Goal: Transaction & Acquisition: Purchase product/service

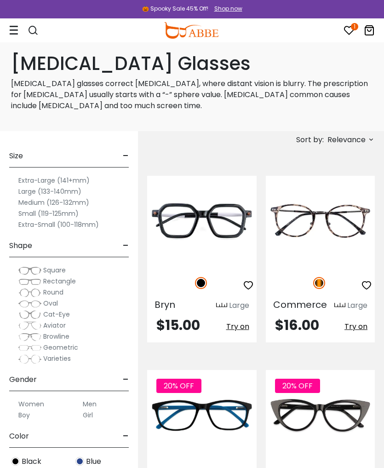
click at [46, 192] on label "Large (133-140mm)" at bounding box center [49, 191] width 63 height 11
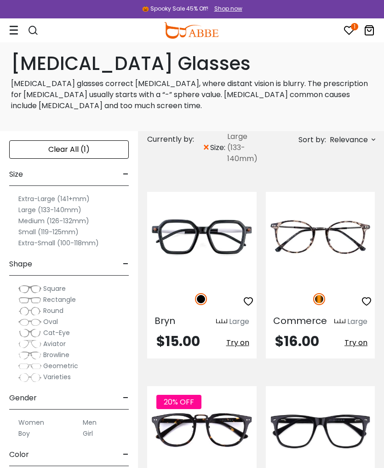
click at [47, 208] on label "Large (133-140mm)" at bounding box center [49, 209] width 63 height 11
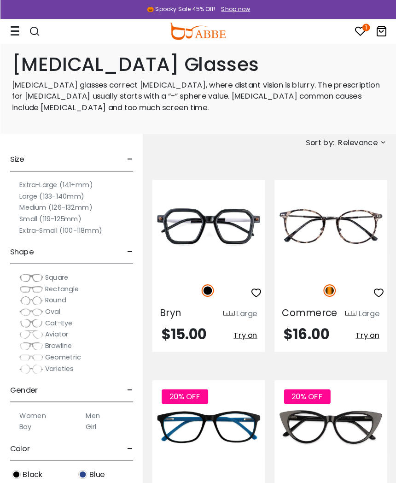
scroll to position [25, 0]
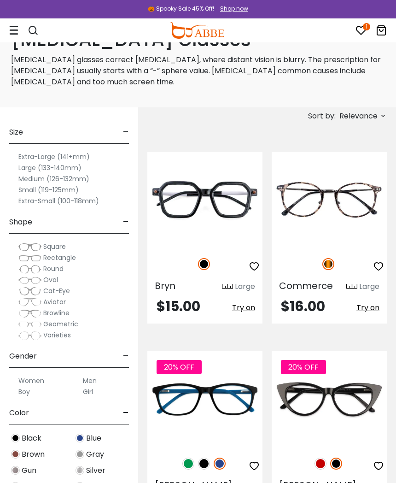
click at [38, 169] on label "Large (133-140mm)" at bounding box center [49, 167] width 63 height 11
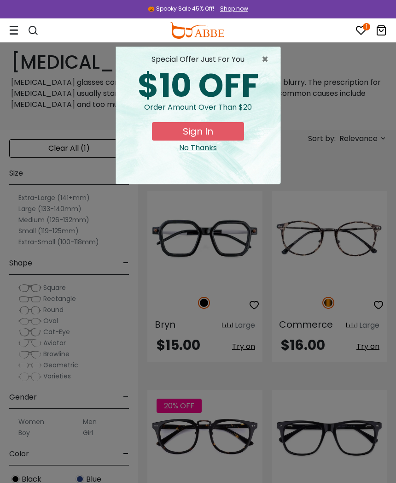
click at [204, 136] on button "Sign In" at bounding box center [198, 131] width 92 height 18
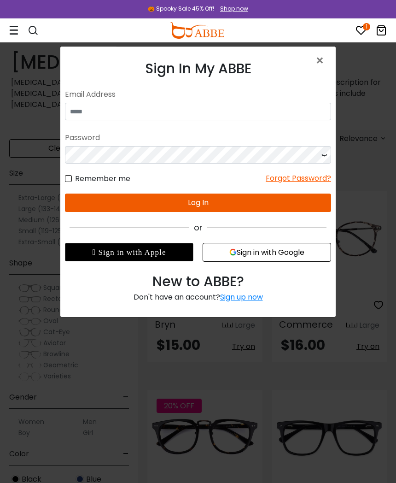
click at [326, 64] on span "×" at bounding box center [321, 61] width 13 height 20
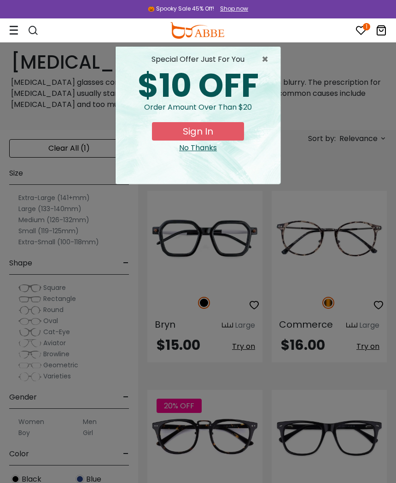
click at [265, 58] on span "×" at bounding box center [268, 59] width 12 height 11
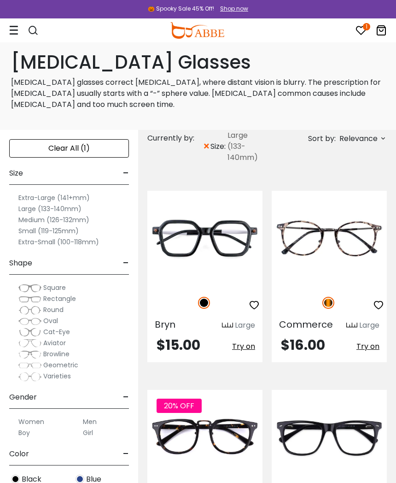
click at [52, 201] on label "Extra-Large (141+mm)" at bounding box center [53, 197] width 71 height 11
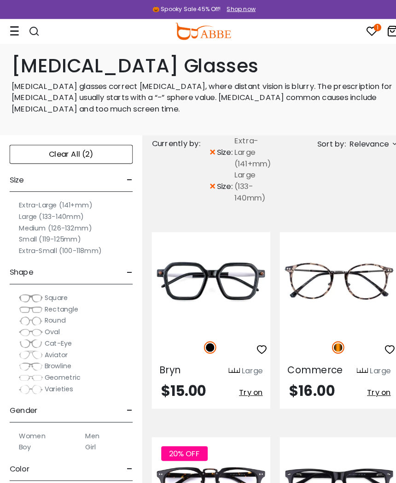
click at [70, 206] on label "Large (133-140mm)" at bounding box center [49, 209] width 63 height 11
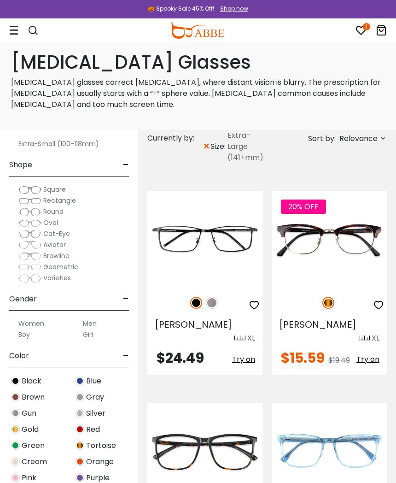
scroll to position [99, 0]
click at [46, 320] on div "Women" at bounding box center [36, 322] width 55 height 11
click at [35, 321] on label "Women" at bounding box center [31, 322] width 26 height 11
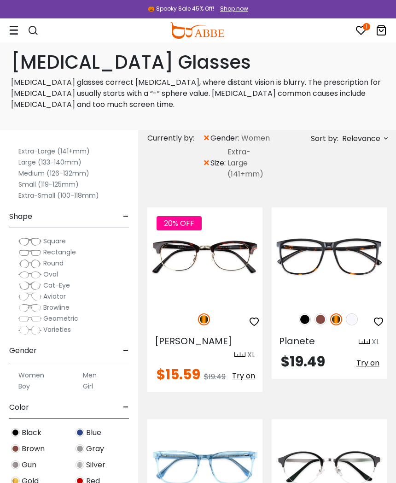
scroll to position [46, 0]
click at [39, 378] on label "Women" at bounding box center [31, 375] width 26 height 11
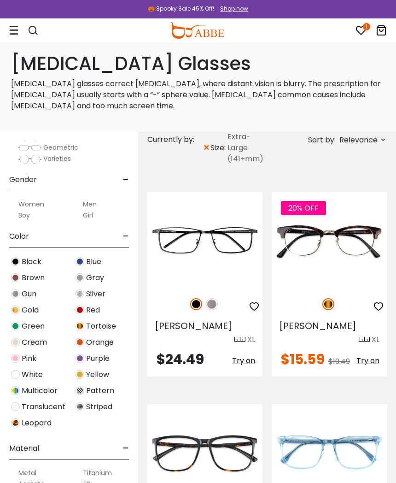
scroll to position [221, 0]
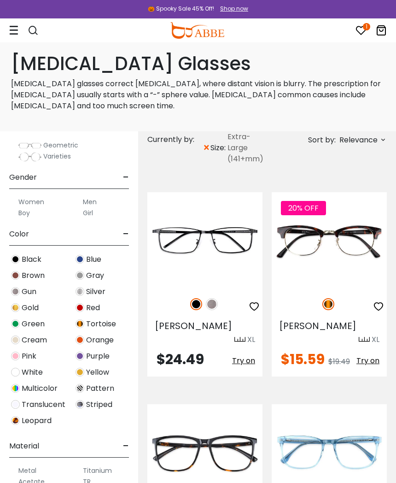
click at [29, 194] on div "Women Men Boy Girl" at bounding box center [69, 203] width 120 height 29
click at [43, 198] on label "Women" at bounding box center [31, 201] width 26 height 11
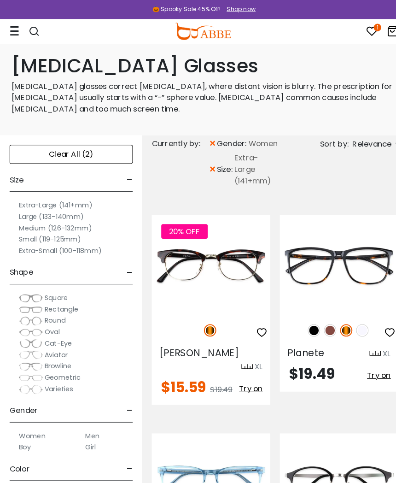
scroll to position [3, 0]
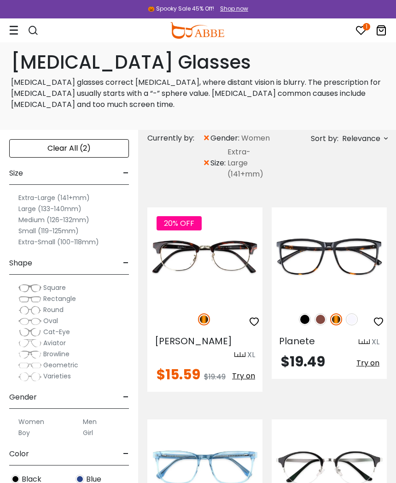
click at [26, 209] on label "Large (133-140mm)" at bounding box center [49, 208] width 63 height 11
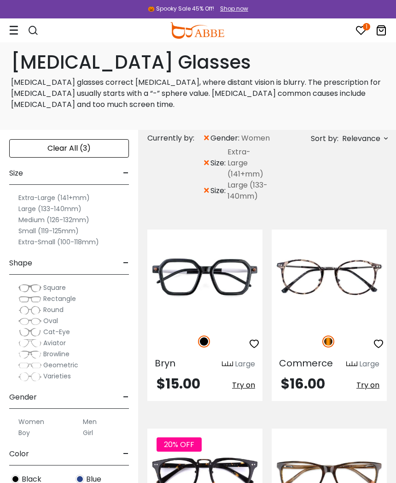
click at [26, 197] on label "Extra-Large (141+mm)" at bounding box center [53, 197] width 71 height 11
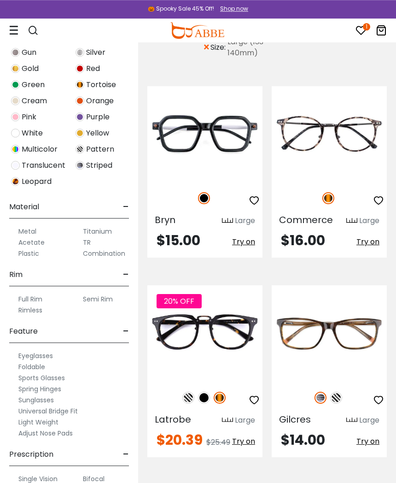
scroll to position [111, 0]
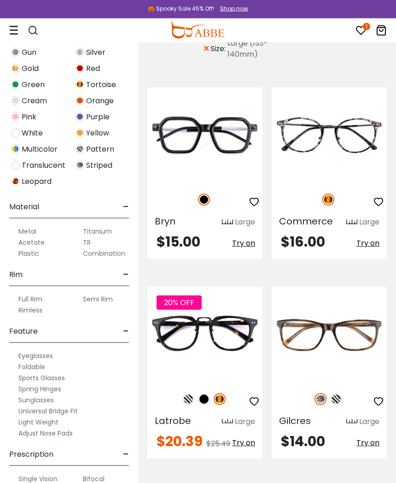
click at [43, 468] on label "Progressive" at bounding box center [36, 489] width 36 height 11
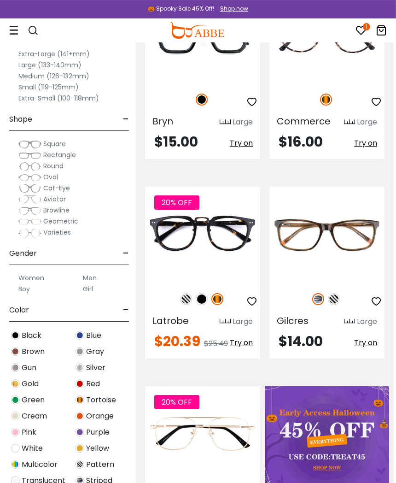
scroll to position [222, 3]
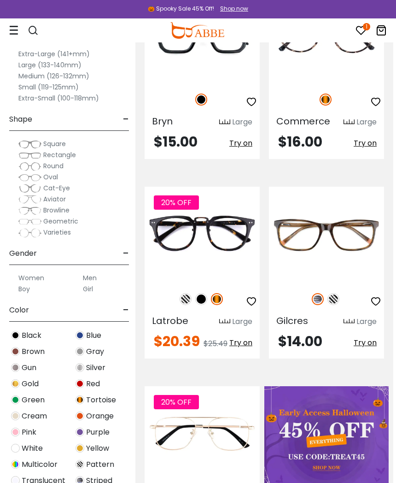
click at [367, 346] on span "Try on" at bounding box center [365, 342] width 23 height 11
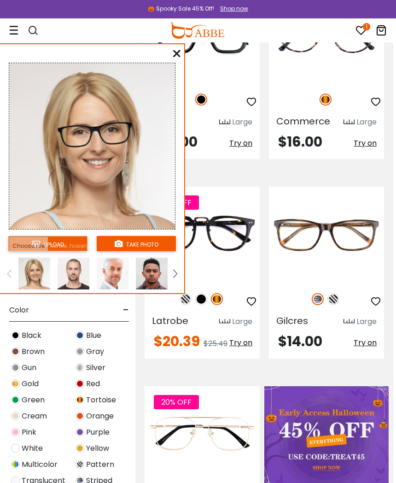
click at [174, 274] on img at bounding box center [175, 273] width 4 height 8
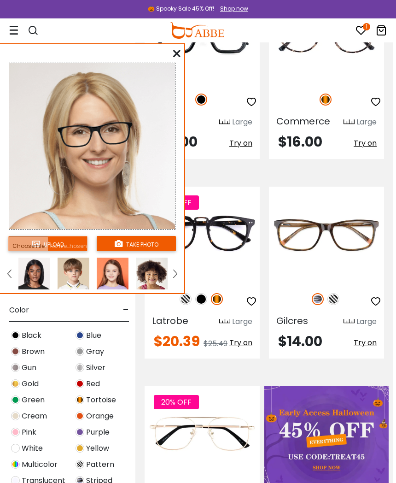
click at [32, 272] on img at bounding box center [34, 273] width 32 height 32
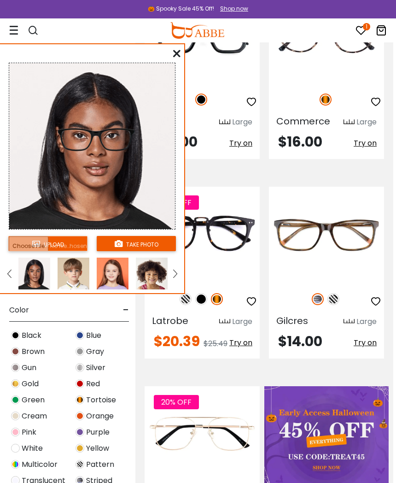
click at [173, 58] on div "upload take photo" at bounding box center [92, 170] width 184 height 245
click at [175, 48] on div "****** upload take photo FOR BEST RESULTS: Keep your face forward and level. Us…" at bounding box center [92, 168] width 185 height 250
click at [176, 57] on icon at bounding box center [176, 53] width 7 height 7
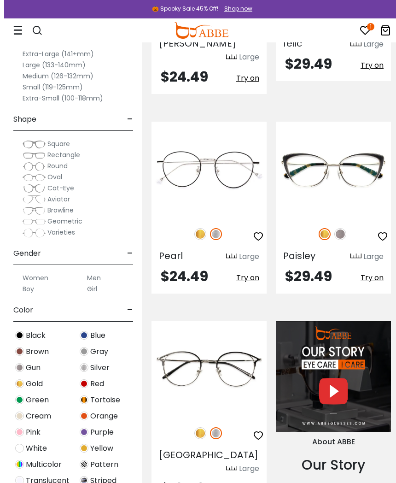
scroll to position [910, 0]
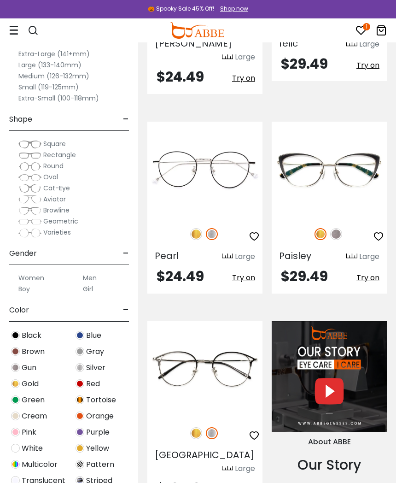
click at [376, 272] on span "Try on" at bounding box center [367, 277] width 23 height 11
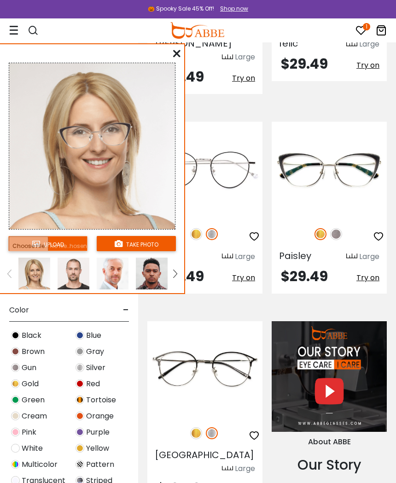
click at [177, 275] on img at bounding box center [175, 273] width 4 height 8
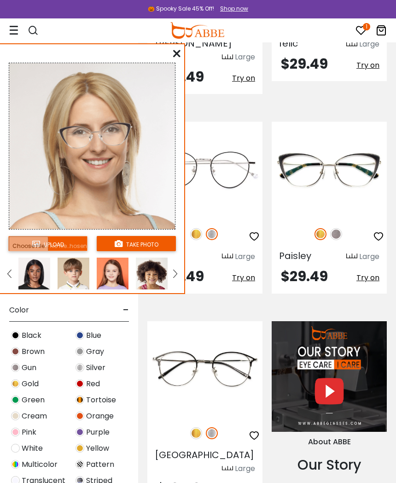
click at [39, 276] on img at bounding box center [34, 273] width 32 height 32
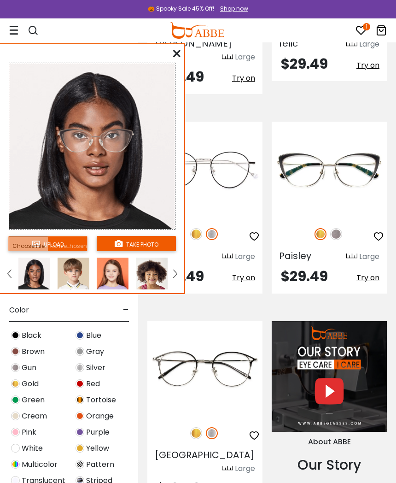
click at [181, 53] on div "upload take photo" at bounding box center [92, 170] width 184 height 245
click at [176, 54] on icon at bounding box center [176, 53] width 7 height 7
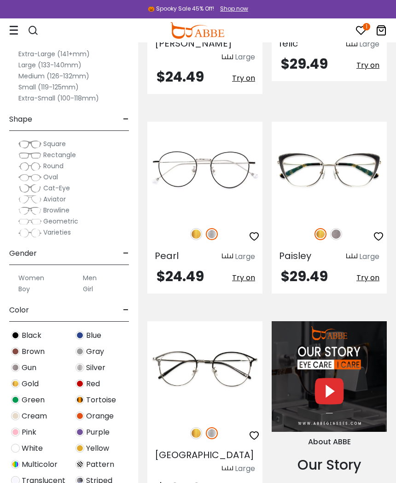
click at [175, 67] on span "$24.49" at bounding box center [180, 77] width 47 height 20
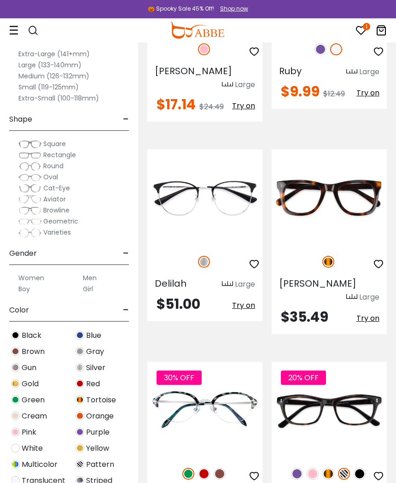
scroll to position [1506, 0]
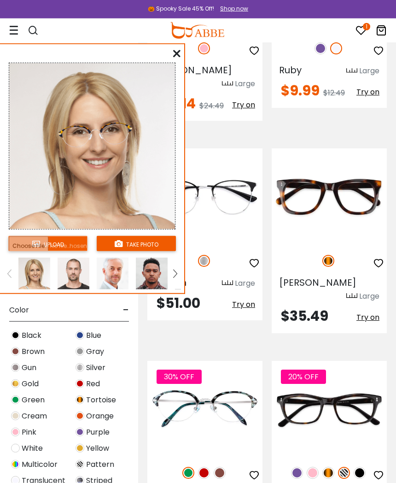
click at [173, 278] on img at bounding box center [175, 273] width 4 height 8
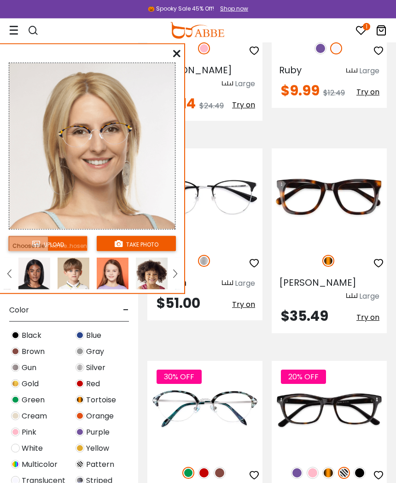
click at [24, 272] on img at bounding box center [34, 273] width 32 height 32
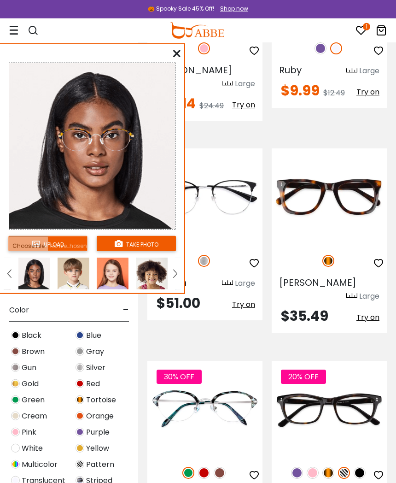
click at [118, 273] on img at bounding box center [113, 273] width 32 height 32
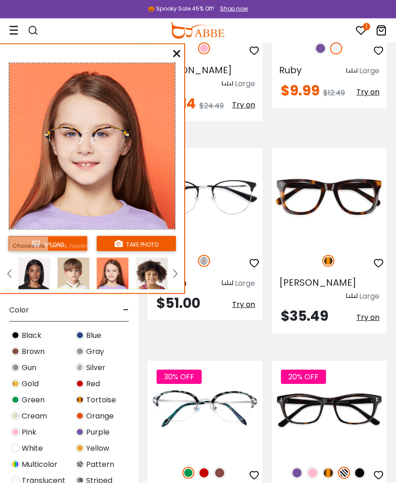
click at [8, 277] on img at bounding box center [9, 273] width 4 height 8
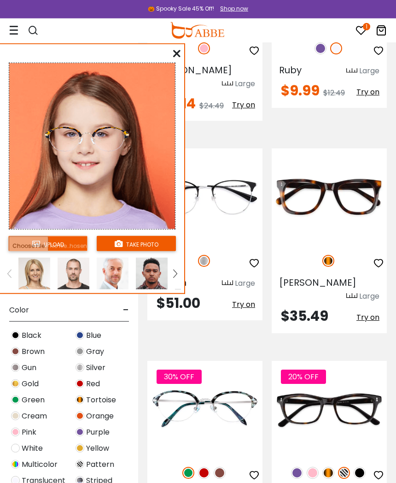
click at [27, 272] on img at bounding box center [34, 273] width 32 height 32
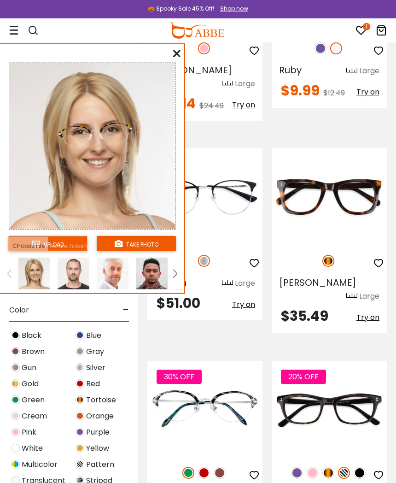
click at [314, 466] on img at bounding box center [313, 472] width 12 height 12
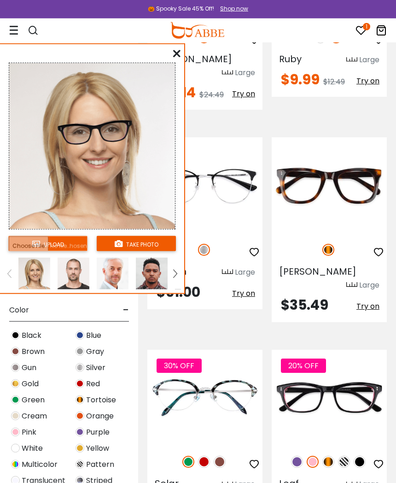
scroll to position [1518, 0]
click at [315, 455] on img at bounding box center [313, 461] width 12 height 12
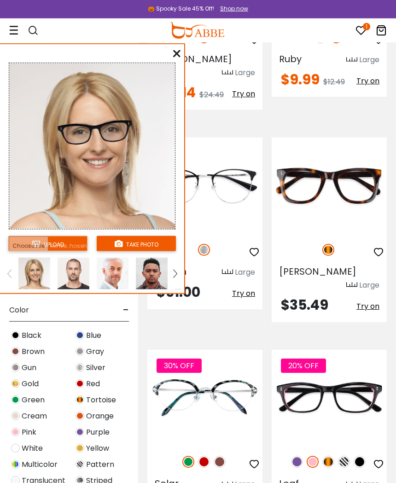
click at [373, 431] on div "20% OFF Leaf Large $16.39" at bounding box center [329, 434] width 115 height 171
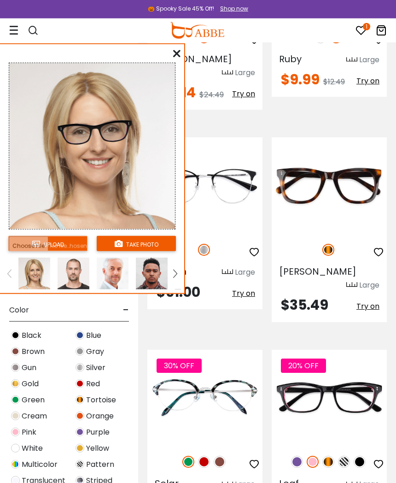
click at [323, 452] on div "20% OFF" at bounding box center [329, 461] width 115 height 19
click at [343, 455] on img at bounding box center [344, 461] width 12 height 12
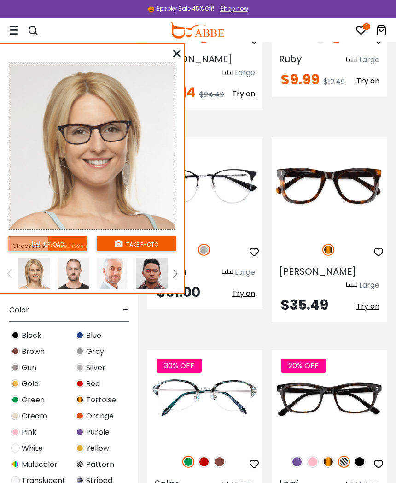
click at [0, 0] on img at bounding box center [0, 0] width 0 height 0
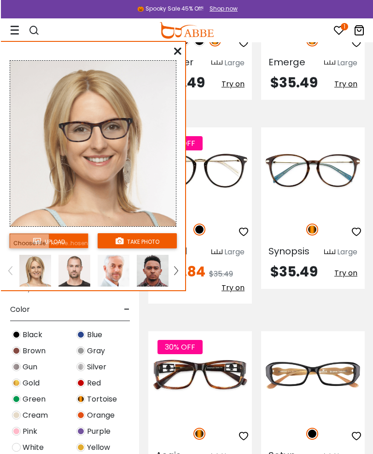
scroll to position [2507, 0]
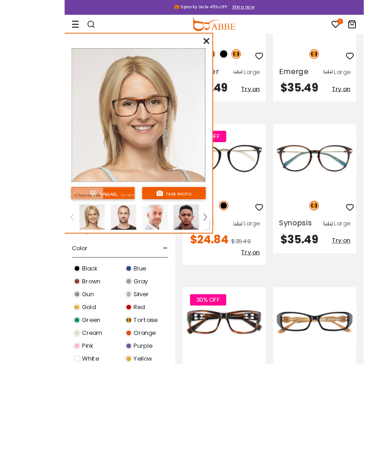
scroll to position [2549, 0]
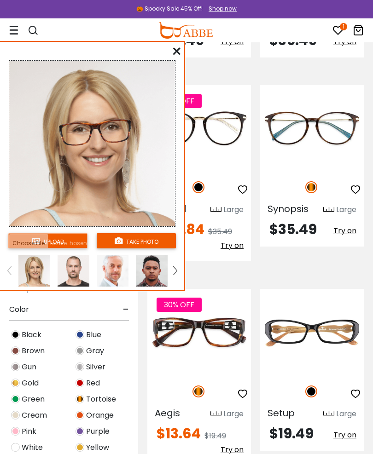
click at [238, 445] on span "Try on" at bounding box center [232, 450] width 23 height 11
click at [237, 445] on span "Try on" at bounding box center [232, 450] width 23 height 11
click at [241, 445] on span "Try on" at bounding box center [232, 450] width 23 height 11
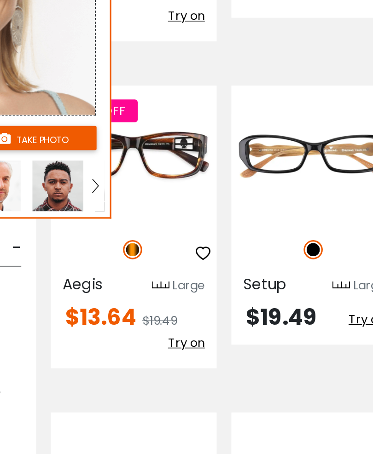
scroll to position [2630, 0]
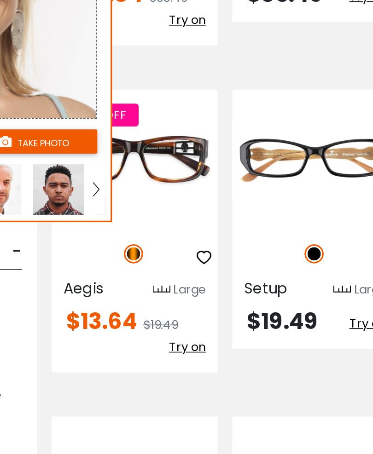
click at [221, 364] on span "Try on" at bounding box center [232, 369] width 23 height 11
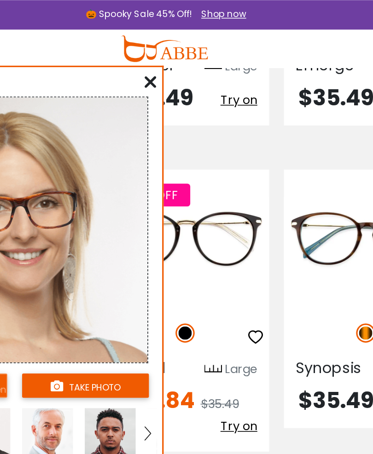
click at [173, 52] on icon at bounding box center [176, 50] width 7 height 7
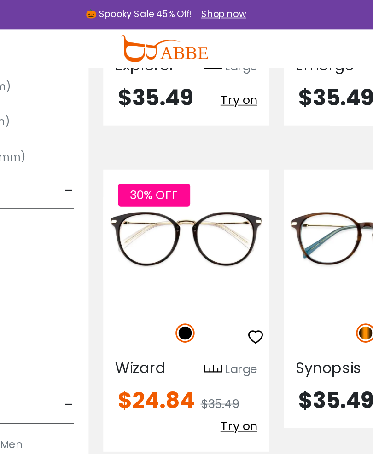
scroll to position [2529, 0]
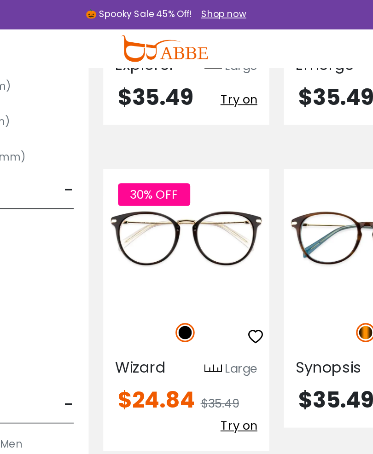
click at [157, 115] on span "30% OFF" at bounding box center [179, 122] width 45 height 14
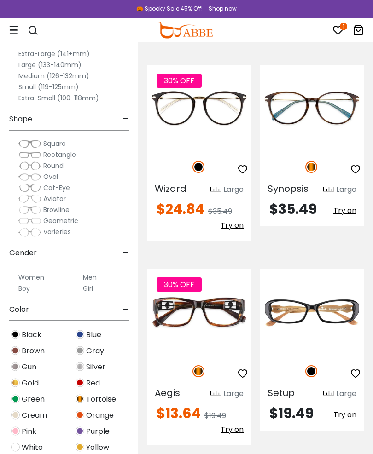
scroll to position [2570, 0]
click at [0, 0] on img at bounding box center [0, 0] width 0 height 0
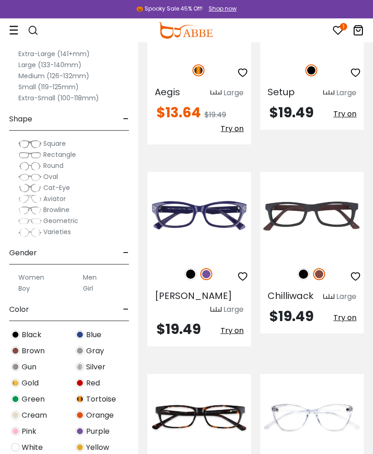
scroll to position [2871, 0]
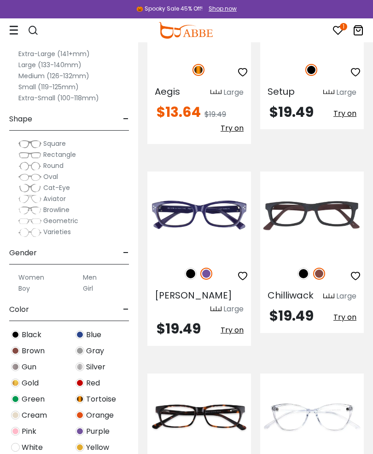
click at [0, 0] on img at bounding box center [0, 0] width 0 height 0
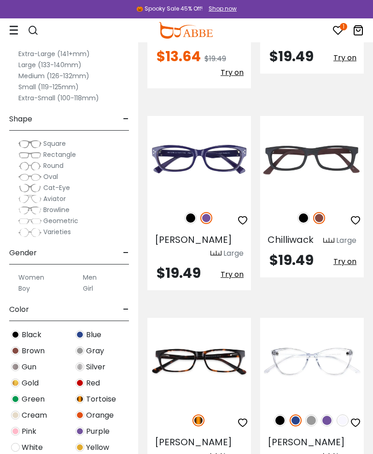
scroll to position [2927, 0]
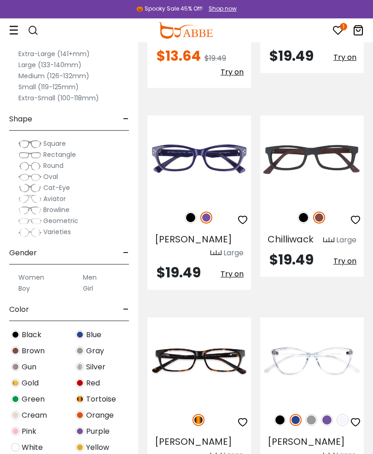
click at [344, 414] on img at bounding box center [343, 420] width 12 height 12
click at [327, 414] on img at bounding box center [327, 420] width 12 height 12
click at [311, 414] on img at bounding box center [311, 420] width 12 height 12
click at [293, 414] on img at bounding box center [296, 420] width 12 height 12
click at [298, 414] on img at bounding box center [296, 420] width 12 height 12
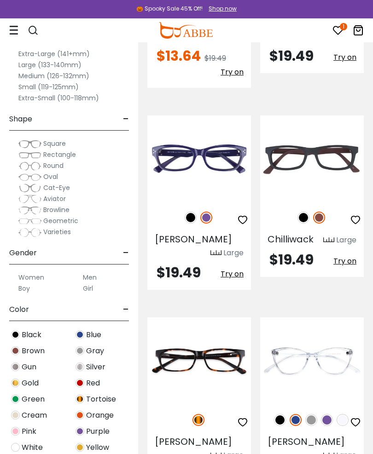
click at [296, 414] on img at bounding box center [296, 420] width 12 height 12
click at [284, 414] on img at bounding box center [280, 420] width 12 height 12
click at [285, 414] on img at bounding box center [280, 420] width 12 height 12
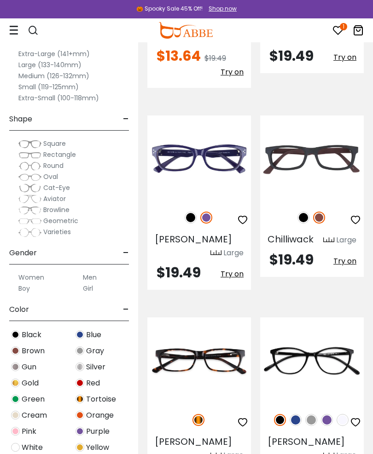
click at [296, 414] on img at bounding box center [296, 420] width 12 height 12
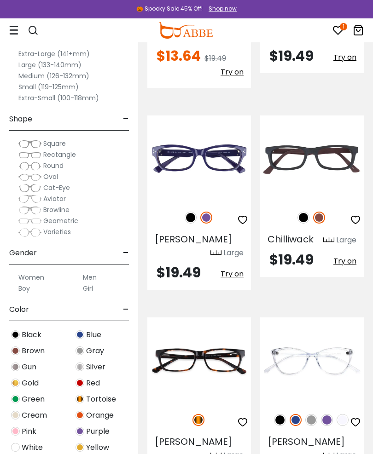
click at [301, 414] on img at bounding box center [296, 420] width 12 height 12
click at [314, 414] on img at bounding box center [311, 420] width 12 height 12
click at [298, 414] on img at bounding box center [296, 420] width 12 height 12
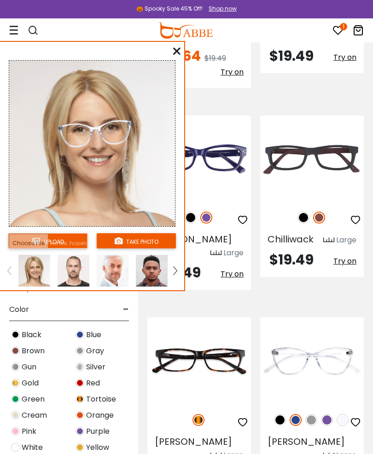
click at [326, 414] on img at bounding box center [327, 420] width 12 height 12
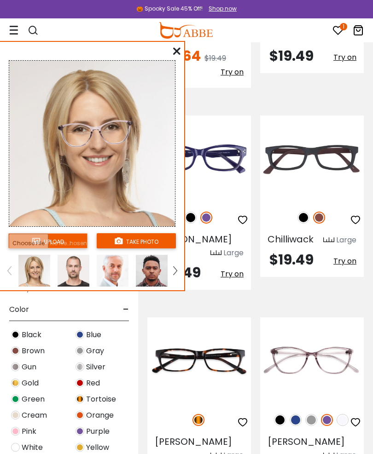
click at [343, 414] on img at bounding box center [343, 420] width 12 height 12
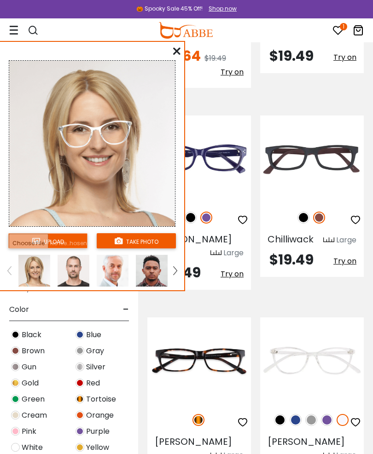
click at [331, 414] on img at bounding box center [327, 420] width 12 height 12
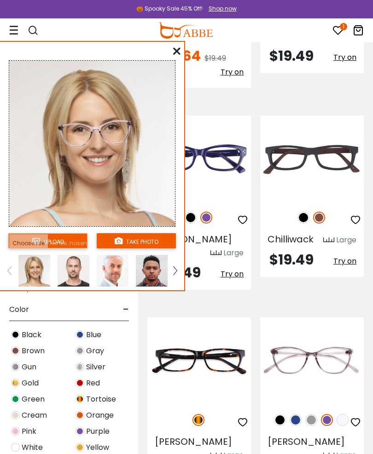
click at [313, 414] on img at bounding box center [311, 420] width 12 height 12
click at [315, 414] on img at bounding box center [311, 420] width 12 height 12
click at [332, 411] on div at bounding box center [312, 420] width 104 height 19
click at [329, 414] on img at bounding box center [327, 420] width 12 height 12
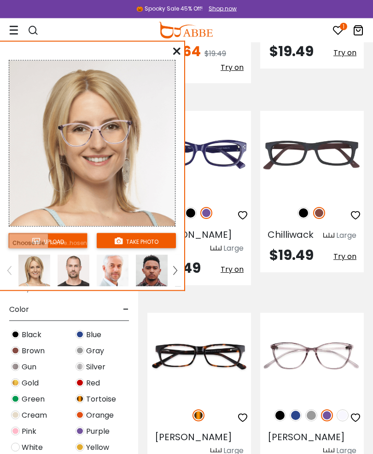
scroll to position [2922, 0]
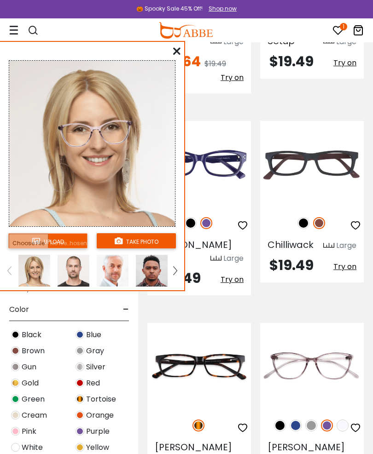
click at [0, 0] on img at bounding box center [0, 0] width 0 height 0
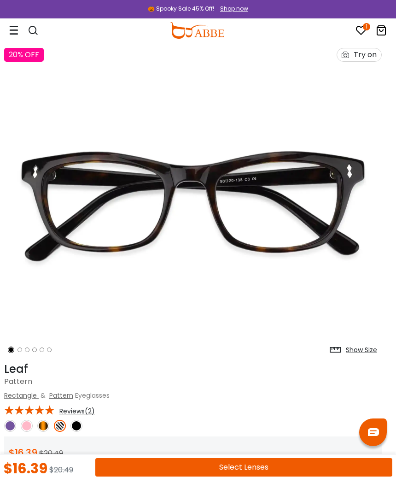
scroll to position [25, 5]
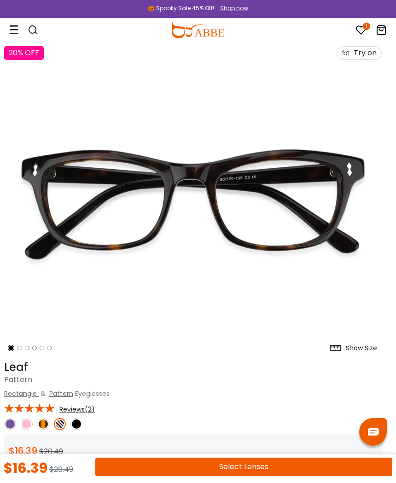
click at [22, 353] on ol at bounding box center [36, 348] width 64 height 17
click at [21, 350] on ol at bounding box center [36, 348] width 64 height 17
click at [22, 341] on ol at bounding box center [36, 348] width 64 height 17
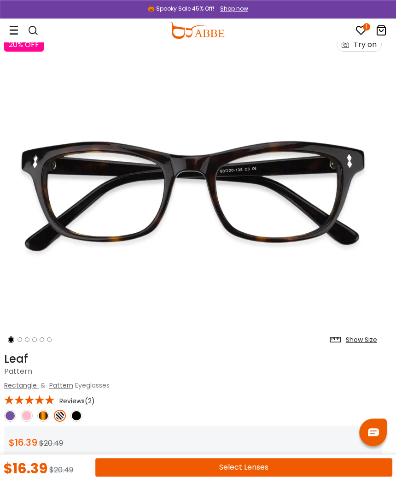
scroll to position [34, 5]
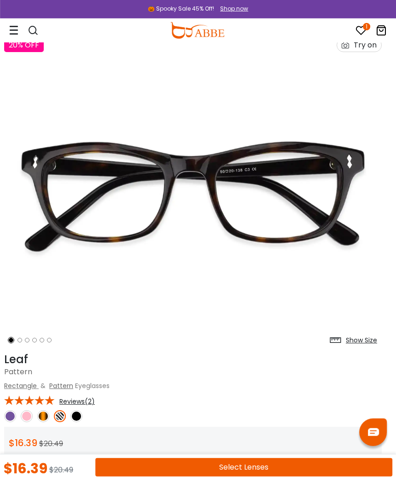
click at [27, 337] on ol at bounding box center [36, 339] width 64 height 17
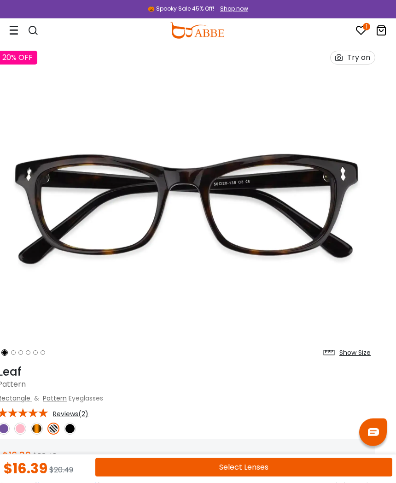
scroll to position [22, 12]
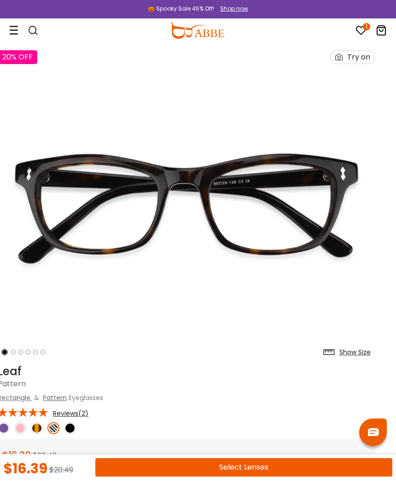
click at [357, 61] on div "Try on" at bounding box center [358, 57] width 23 height 13
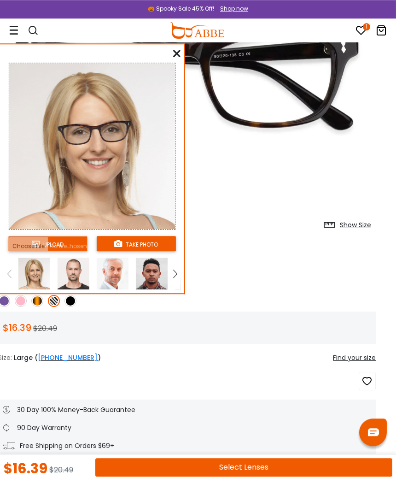
scroll to position [154, 11]
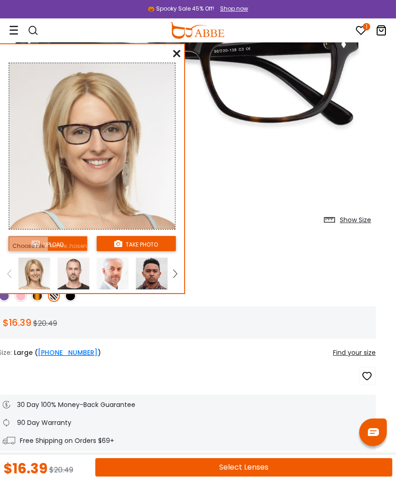
click at [172, 45] on img at bounding box center [187, 70] width 378 height 314
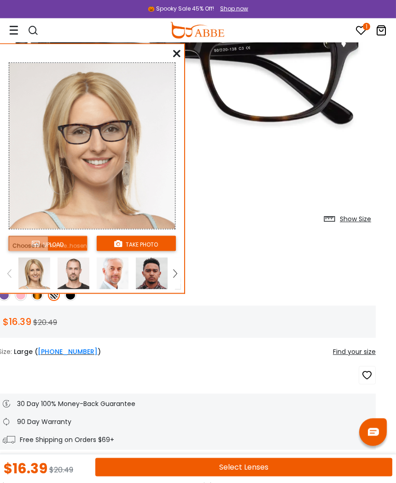
click at [181, 56] on div "upload take photo" at bounding box center [92, 170] width 184 height 245
click at [180, 52] on icon at bounding box center [176, 53] width 7 height 7
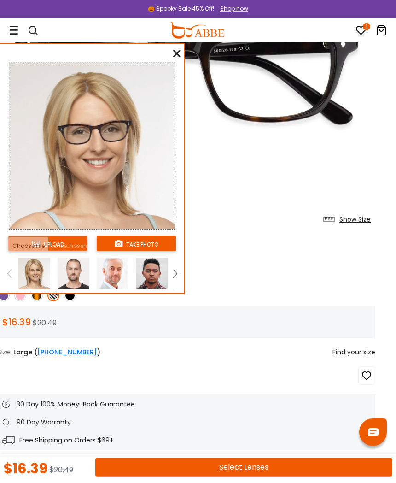
click at [180, 52] on img at bounding box center [187, 70] width 378 height 314
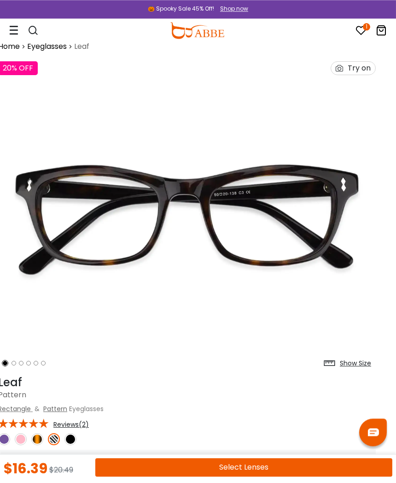
scroll to position [0, 11]
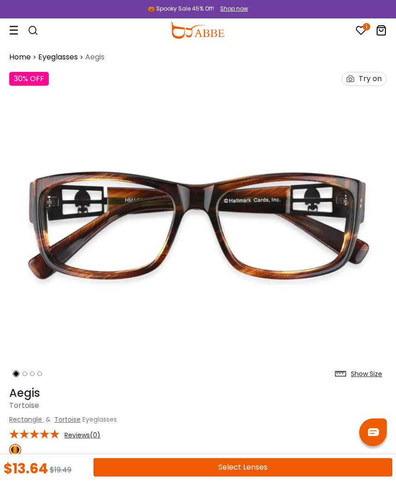
click at [366, 81] on div "Try on" at bounding box center [370, 78] width 23 height 13
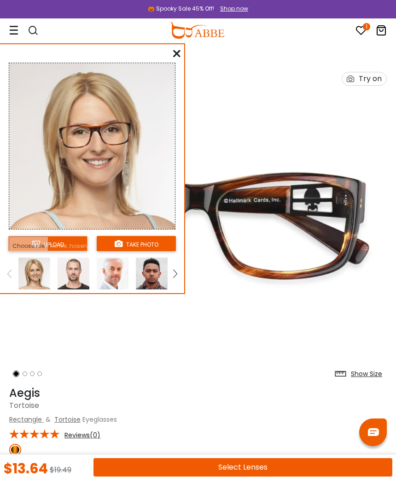
click at [374, 78] on div "Try on" at bounding box center [370, 78] width 23 height 13
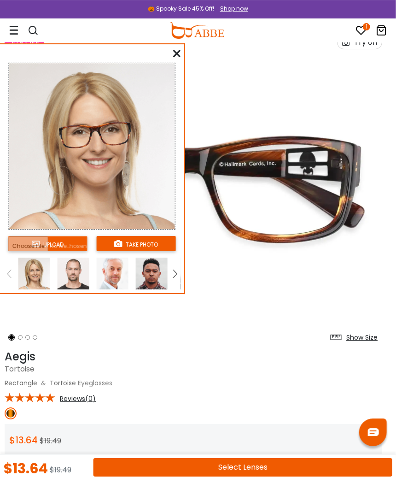
scroll to position [42, 5]
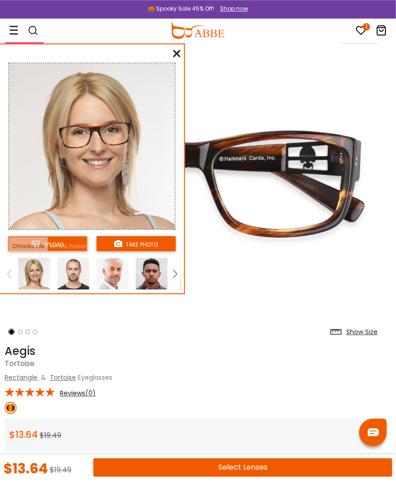
click at [274, 269] on img at bounding box center [194, 182] width 378 height 314
click at [273, 297] on img at bounding box center [194, 182] width 378 height 314
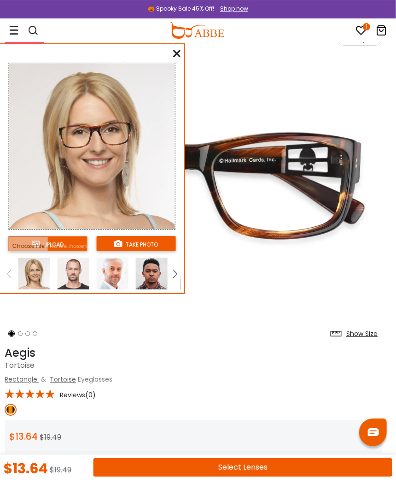
scroll to position [40, 5]
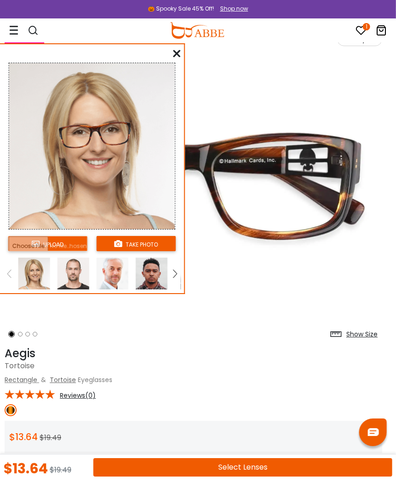
click at [73, 398] on span "Reviews(0)" at bounding box center [78, 395] width 36 height 8
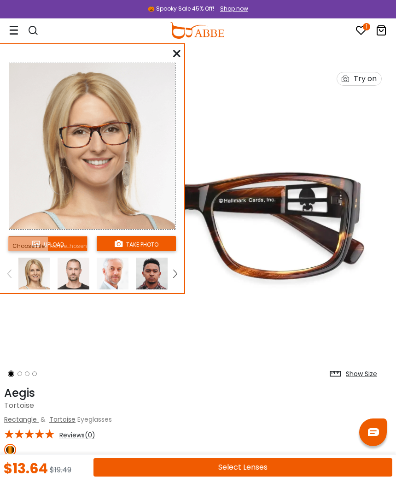
click at [83, 436] on span "Reviews(0)" at bounding box center [77, 434] width 36 height 8
click at [24, 363] on img at bounding box center [193, 224] width 378 height 314
click at [24, 373] on ol at bounding box center [36, 373] width 64 height 17
click at [31, 377] on ol at bounding box center [36, 373] width 64 height 17
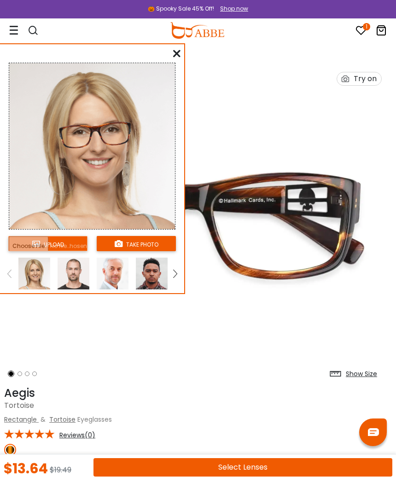
click at [45, 372] on ol at bounding box center [36, 373] width 64 height 17
click at [315, 212] on img at bounding box center [193, 224] width 378 height 314
click at [184, 52] on div "upload take photo" at bounding box center [92, 170] width 184 height 245
click at [175, 50] on icon at bounding box center [176, 53] width 7 height 7
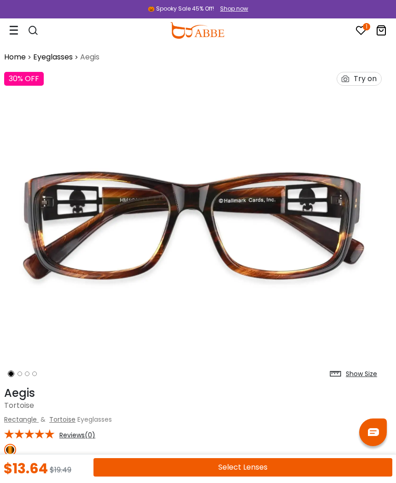
click at [174, 52] on div "Home Eyeglasses Aegis" at bounding box center [193, 52] width 378 height 20
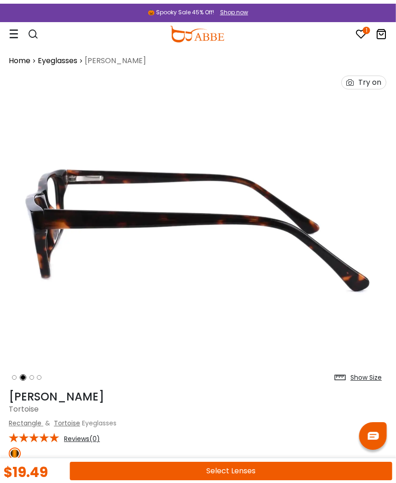
scroll to position [0, 0]
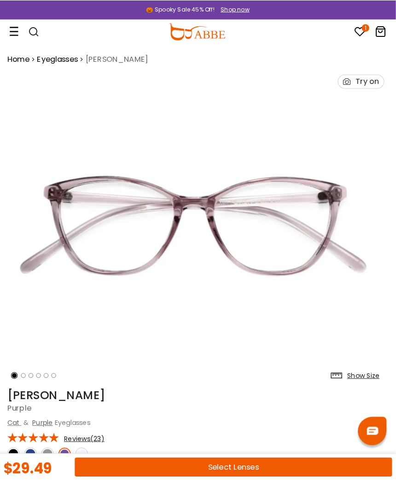
scroll to position [0, 2]
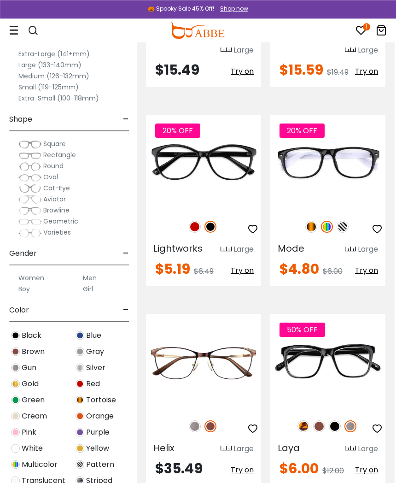
scroll to position [3982, 1]
click at [192, 420] on img at bounding box center [195, 426] width 12 height 12
click at [210, 420] on img at bounding box center [210, 426] width 12 height 12
click at [215, 420] on img at bounding box center [210, 426] width 12 height 12
click at [213, 420] on img at bounding box center [210, 426] width 12 height 12
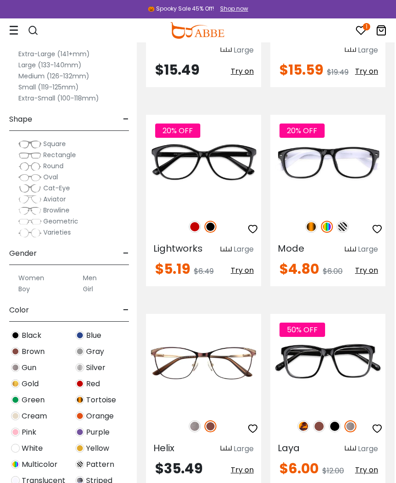
click at [214, 420] on img at bounding box center [210, 426] width 12 height 12
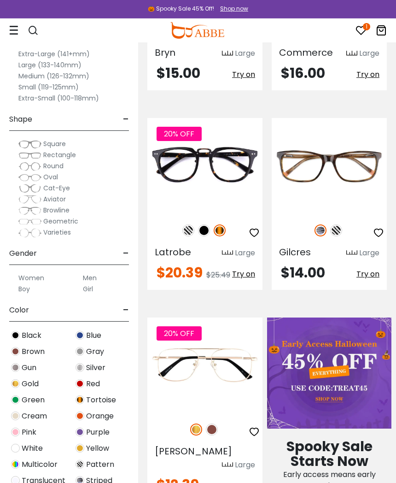
scroll to position [281, 0]
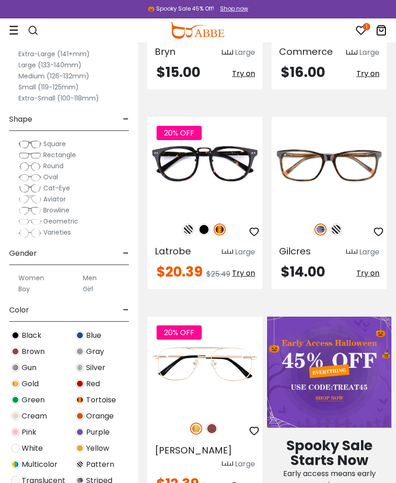
click at [378, 271] on span "Try on" at bounding box center [367, 272] width 23 height 11
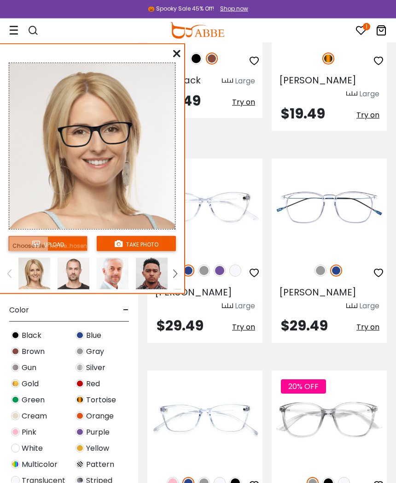
scroll to position [3316, 0]
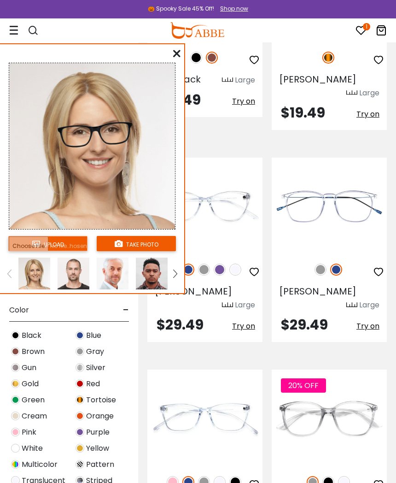
click at [175, 468] on img at bounding box center [173, 482] width 12 height 12
click at [0, 0] on img at bounding box center [0, 0] width 0 height 0
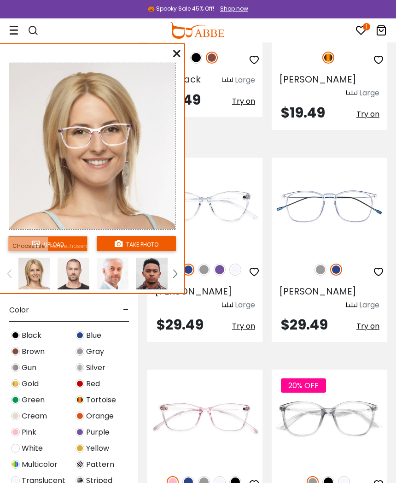
click at [0, 0] on img at bounding box center [0, 0] width 0 height 0
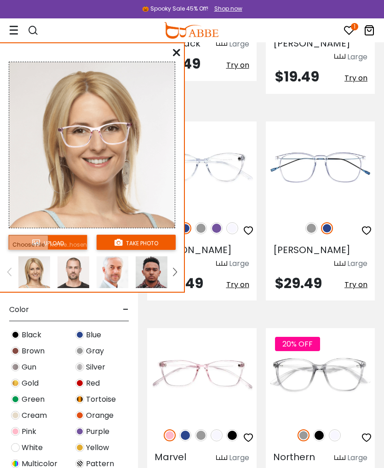
scroll to position [3320, 3]
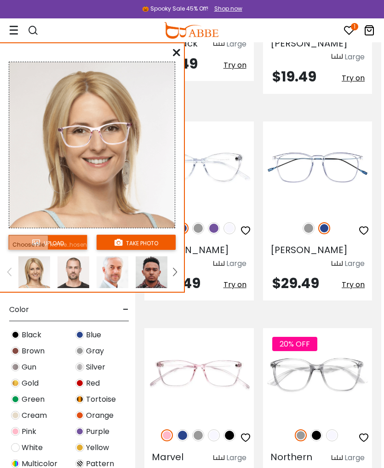
click at [0, 0] on img at bounding box center [0, 0] width 0 height 0
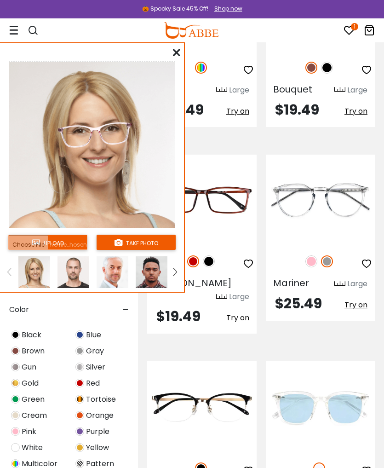
scroll to position [5255, 0]
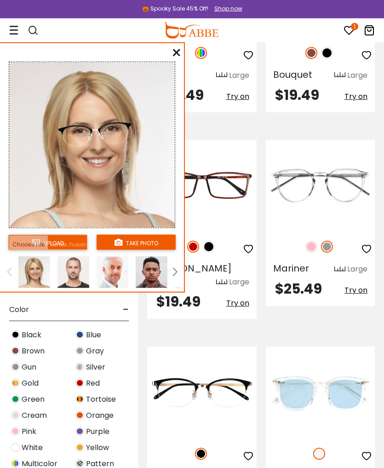
scroll to position [5270, 0]
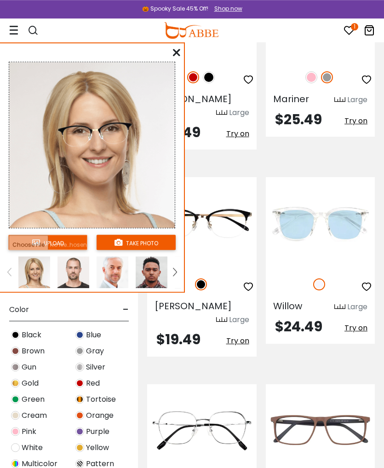
scroll to position [5439, 0]
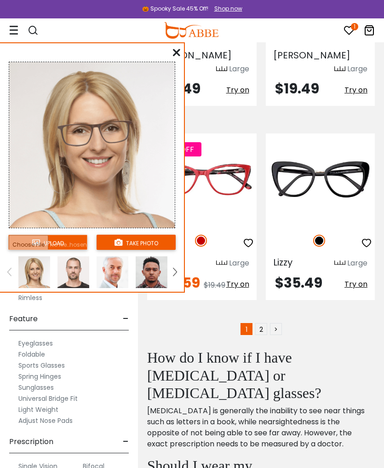
scroll to position [328, 0]
click at [69, 419] on label "Adjust Nose Pads" at bounding box center [45, 419] width 54 height 11
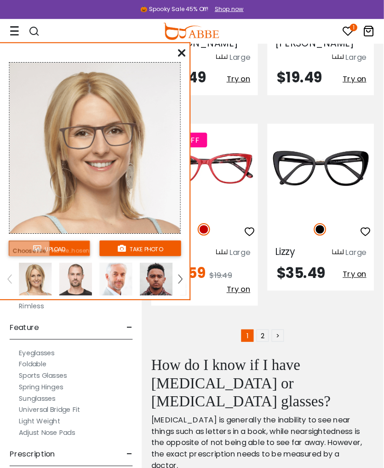
scroll to position [5889, 0]
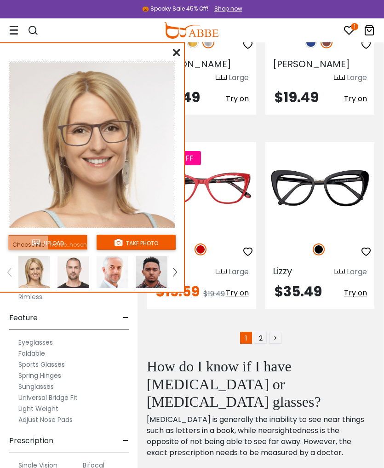
click at [176, 50] on icon at bounding box center [176, 52] width 7 height 7
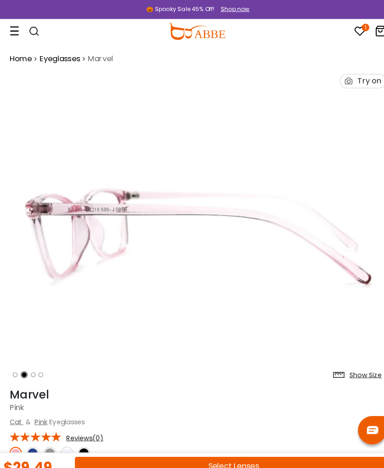
scroll to position [0, 0]
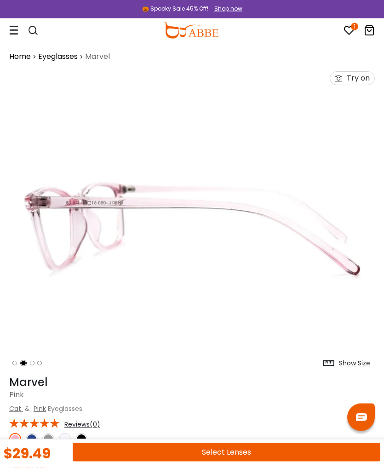
click at [298, 221] on img at bounding box center [192, 219] width 366 height 305
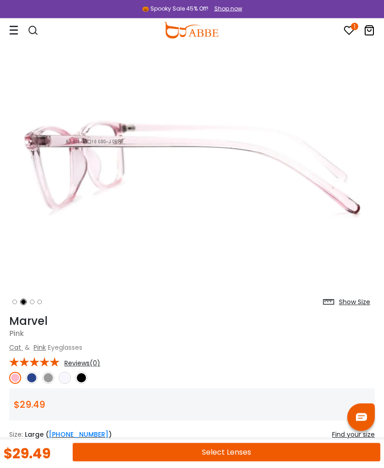
scroll to position [63, 0]
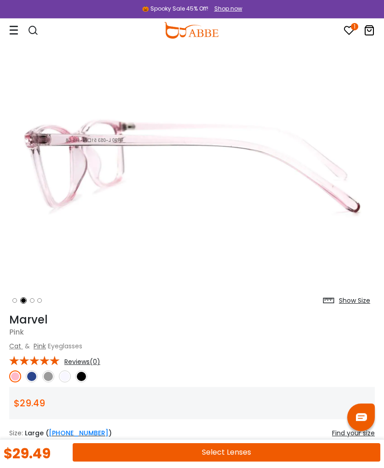
click at [32, 377] on img at bounding box center [32, 377] width 12 height 12
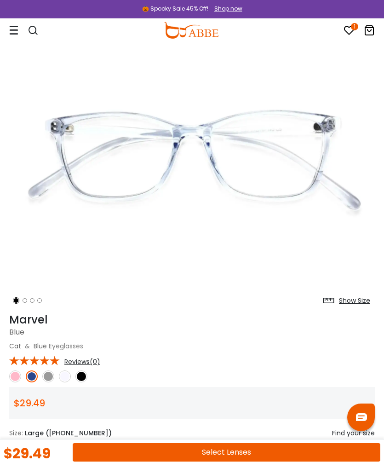
click at [56, 372] on div at bounding box center [192, 377] width 366 height 12
click at [51, 376] on img at bounding box center [48, 377] width 12 height 12
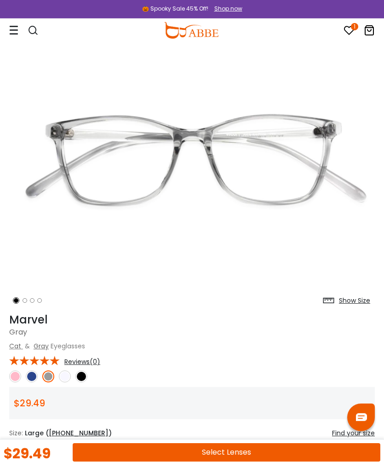
click at [66, 377] on img at bounding box center [65, 377] width 12 height 12
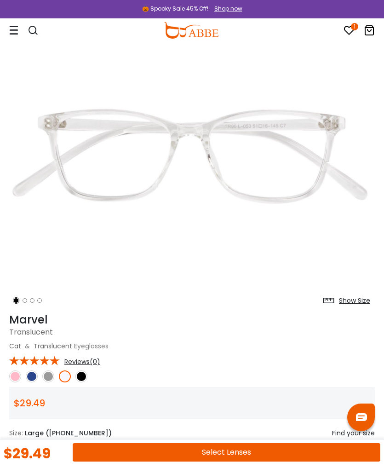
click at [84, 377] on img at bounding box center [82, 377] width 12 height 12
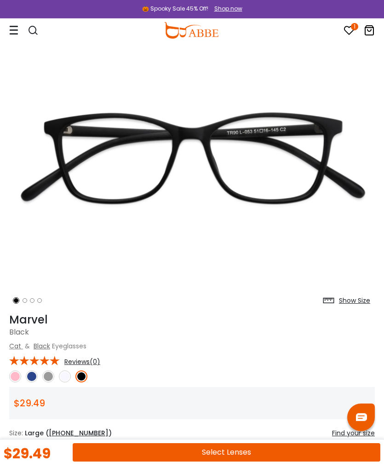
click at [68, 377] on img at bounding box center [65, 377] width 12 height 12
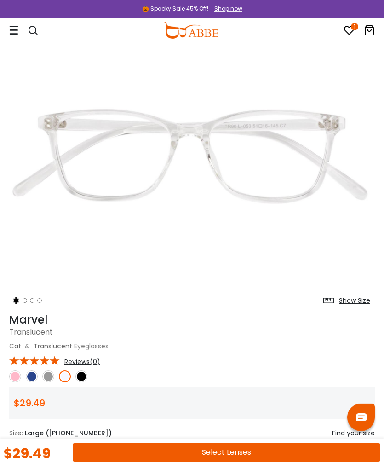
click at [52, 374] on img at bounding box center [48, 377] width 12 height 12
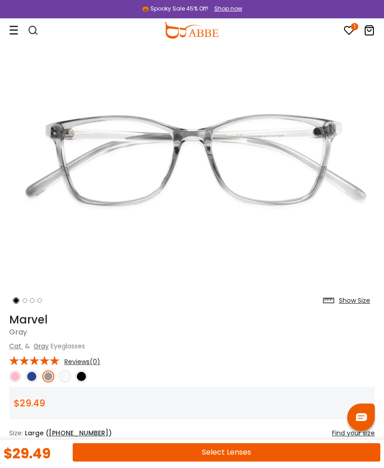
click at [32, 379] on img at bounding box center [32, 377] width 12 height 12
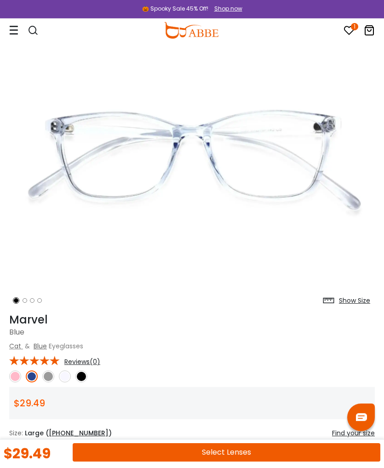
click at [19, 372] on img at bounding box center [15, 377] width 12 height 12
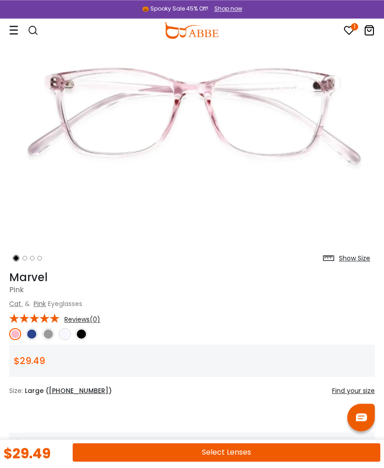
scroll to position [0, 0]
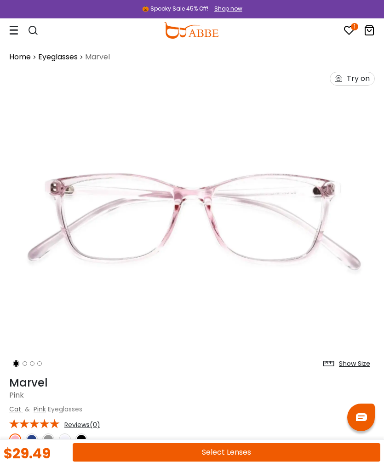
click at [277, 294] on img at bounding box center [192, 219] width 366 height 305
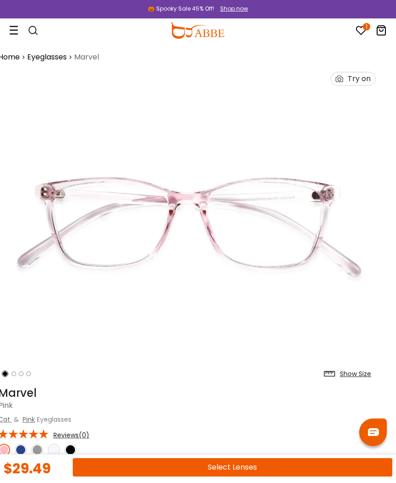
scroll to position [0, 12]
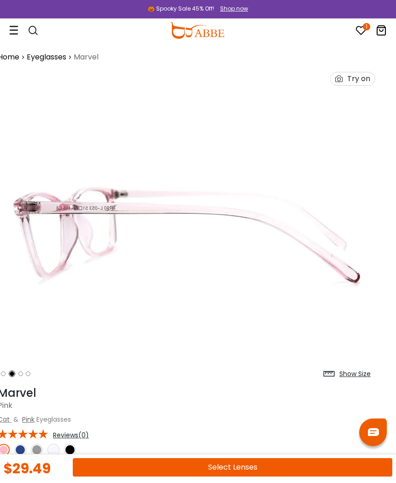
click at [272, 226] on img at bounding box center [187, 224] width 378 height 314
click at [308, 243] on img at bounding box center [187, 224] width 378 height 314
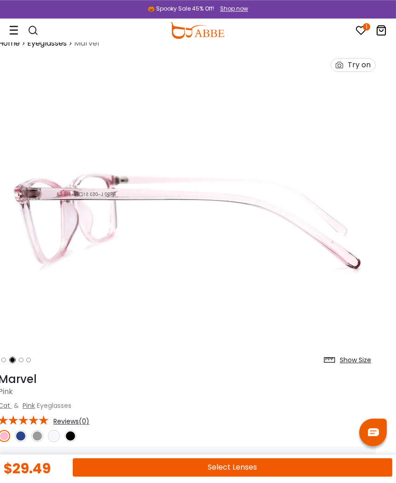
scroll to position [0, 11]
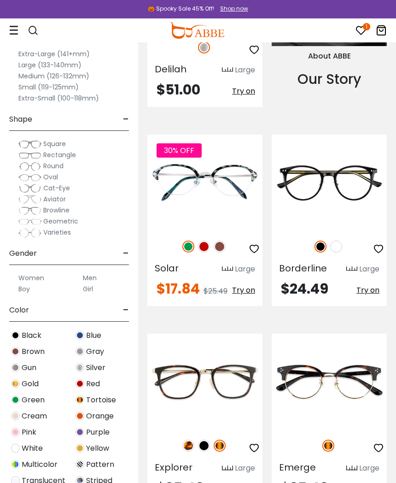
scroll to position [1319, 0]
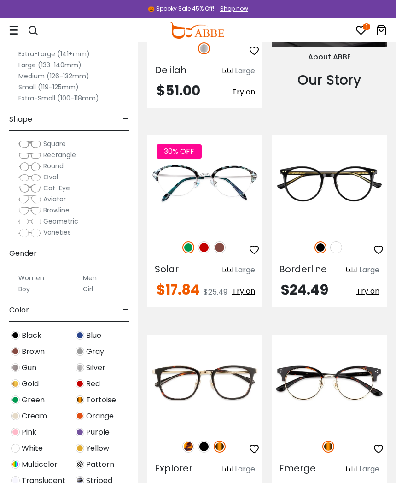
click at [203, 241] on img at bounding box center [204, 247] width 12 height 12
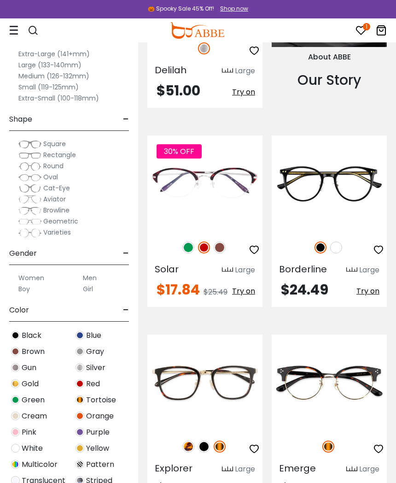
click at [224, 241] on img at bounding box center [220, 247] width 12 height 12
click at [185, 241] on img at bounding box center [188, 247] width 12 height 12
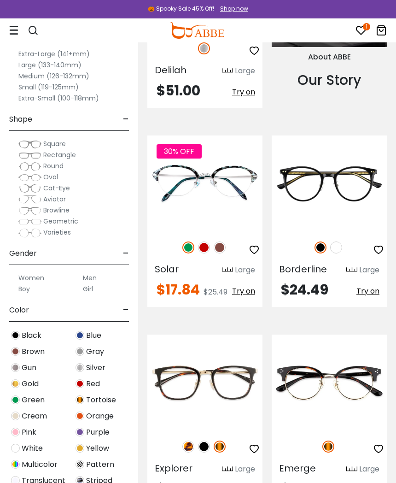
click at [191, 241] on img at bounding box center [188, 247] width 12 height 12
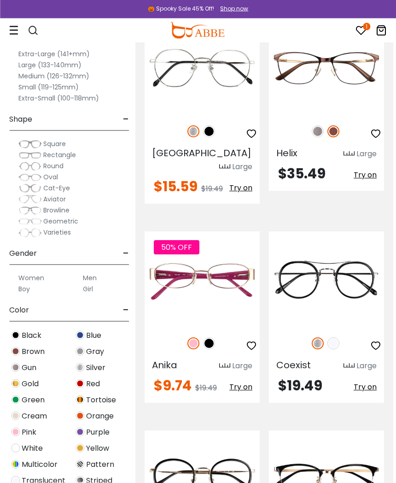
scroll to position [1833, 3]
click at [207, 337] on img at bounding box center [209, 343] width 12 height 12
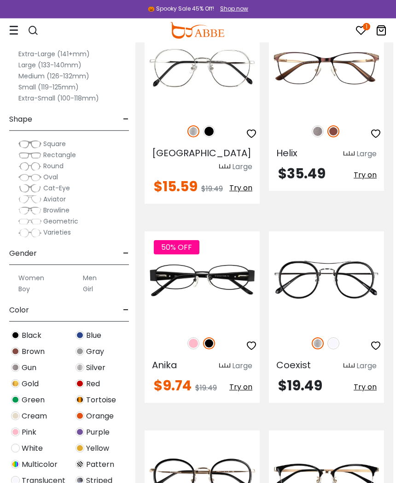
click at [192, 337] on img at bounding box center [193, 343] width 12 height 12
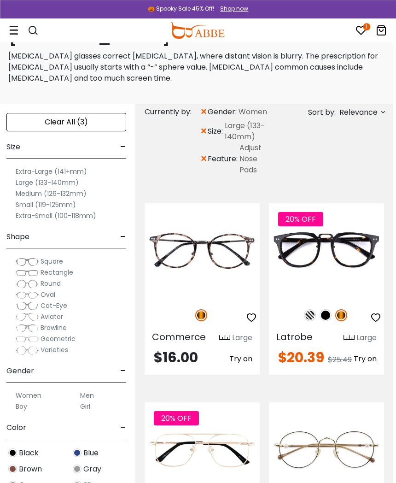
scroll to position [23, 3]
